Goal: Information Seeking & Learning: Learn about a topic

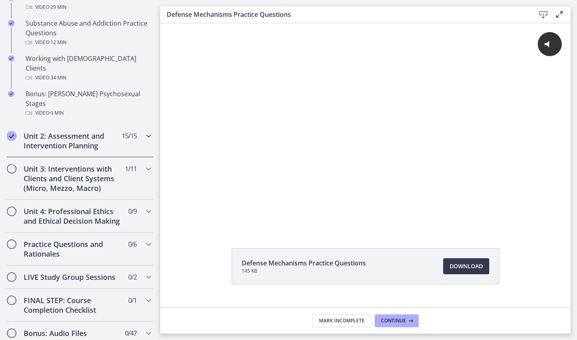
scroll to position [559, 0]
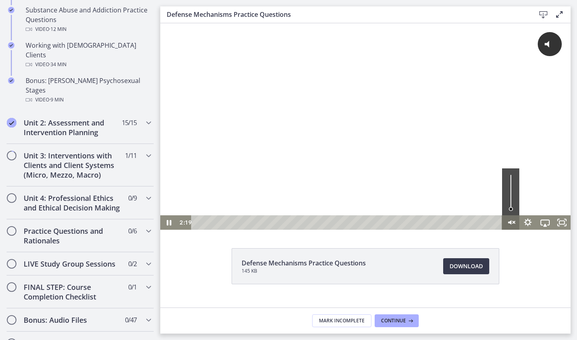
click at [509, 222] on icon "Unmute" at bounding box center [509, 222] width 3 height 4
click at [171, 224] on icon "Pause" at bounding box center [169, 223] width 5 height 6
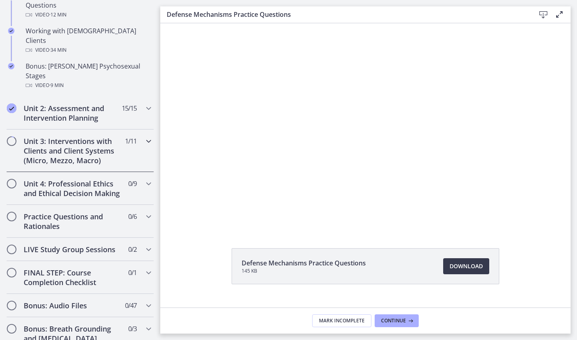
click at [141, 129] on div "Unit 3: Interventions with Clients and Client Systems (Micro, Mezzo, Macro) 1 /…" at bounding box center [79, 150] width 147 height 42
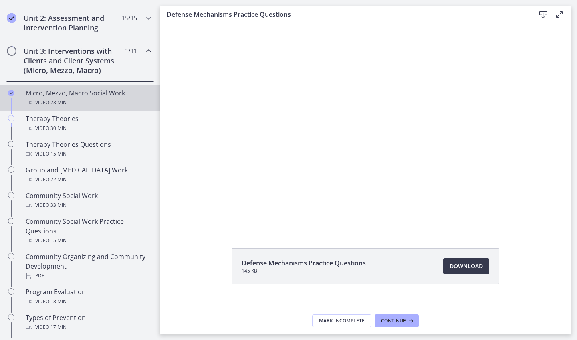
scroll to position [257, 0]
click at [125, 98] on div "Video · 23 min" at bounding box center [88, 102] width 125 height 10
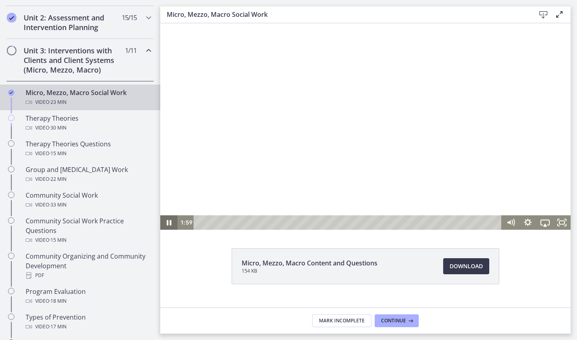
click at [172, 218] on icon "Pause" at bounding box center [168, 222] width 17 height 14
click at [218, 221] on div "1:23" at bounding box center [349, 222] width 298 height 14
click at [170, 220] on icon "Play Video" at bounding box center [169, 222] width 17 height 14
click at [173, 223] on icon "Pause" at bounding box center [168, 222] width 17 height 14
click at [167, 224] on icon "Play Video" at bounding box center [169, 223] width 4 height 6
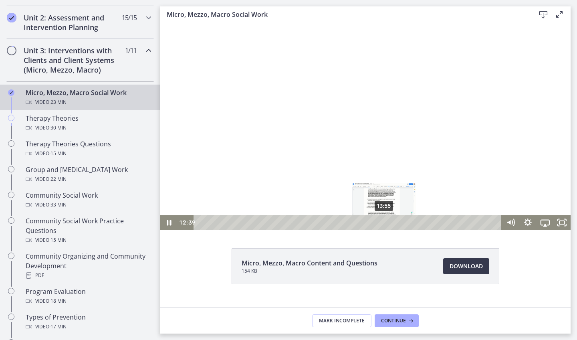
click at [384, 221] on div "13:55" at bounding box center [349, 222] width 298 height 14
click at [164, 224] on icon "Pause" at bounding box center [168, 222] width 17 height 14
click at [172, 222] on icon "Play Video" at bounding box center [169, 222] width 17 height 14
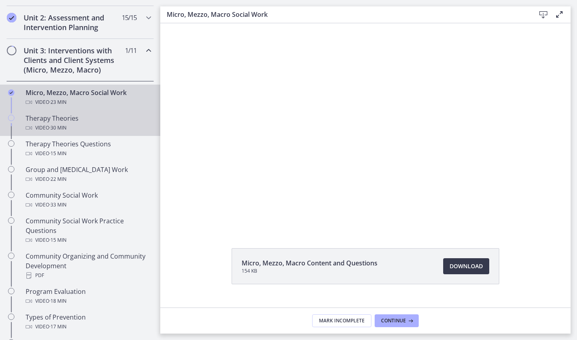
click at [86, 133] on link "Therapy Theories Video · 30 min" at bounding box center [80, 123] width 160 height 26
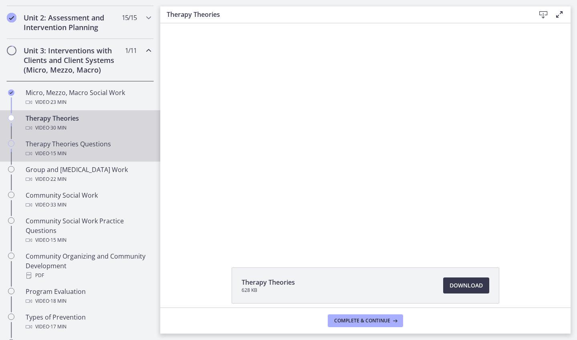
click at [89, 148] on div "Therapy Theories Questions Video · 15 min" at bounding box center [88, 148] width 125 height 19
click at [88, 131] on div "Video · 30 min" at bounding box center [88, 128] width 125 height 10
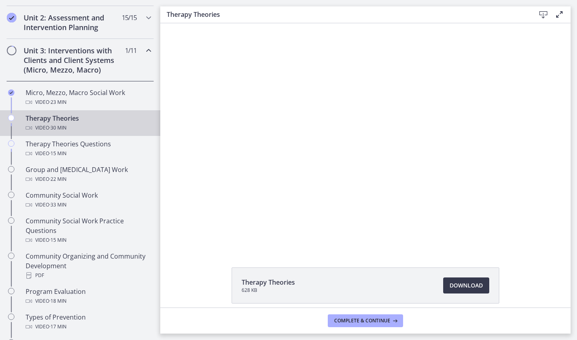
click at [11, 118] on icon "Chapters" at bounding box center [11, 118] width 6 height 6
click at [353, 328] on footer "Complete & continue" at bounding box center [365, 320] width 410 height 26
click at [355, 321] on span "Complete & continue" at bounding box center [362, 320] width 56 height 6
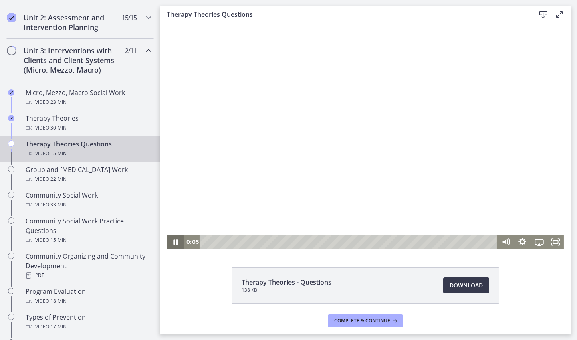
click at [171, 246] on icon "Pause" at bounding box center [175, 242] width 16 height 14
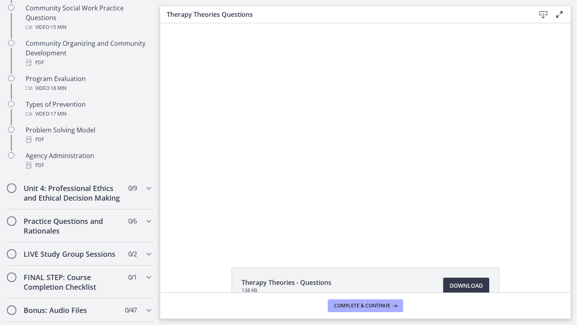
scroll to position [440, 0]
